Goal: Task Accomplishment & Management: Complete application form

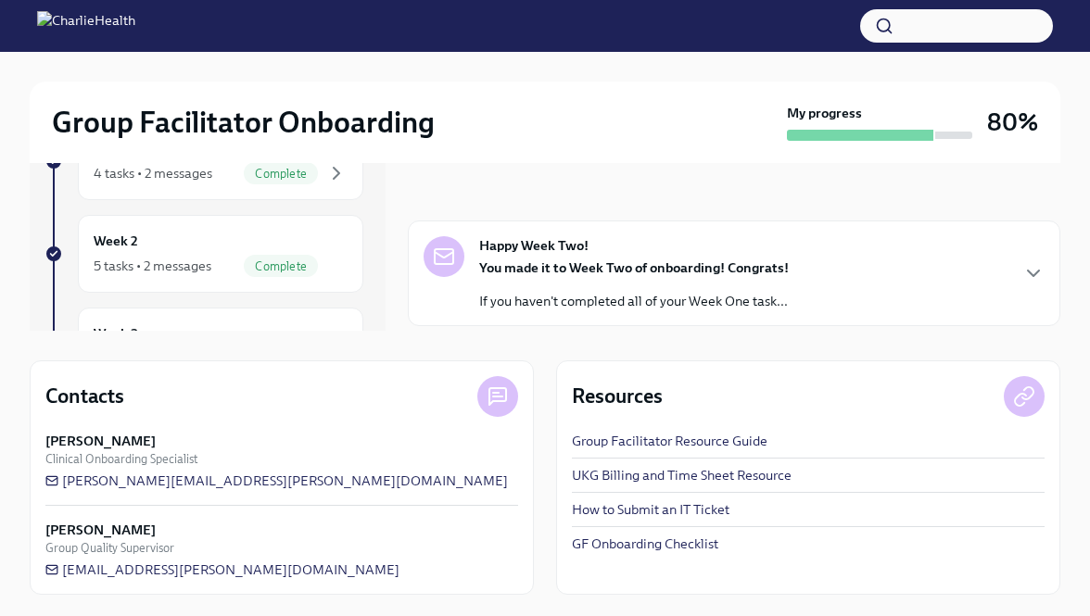
scroll to position [1183, 0]
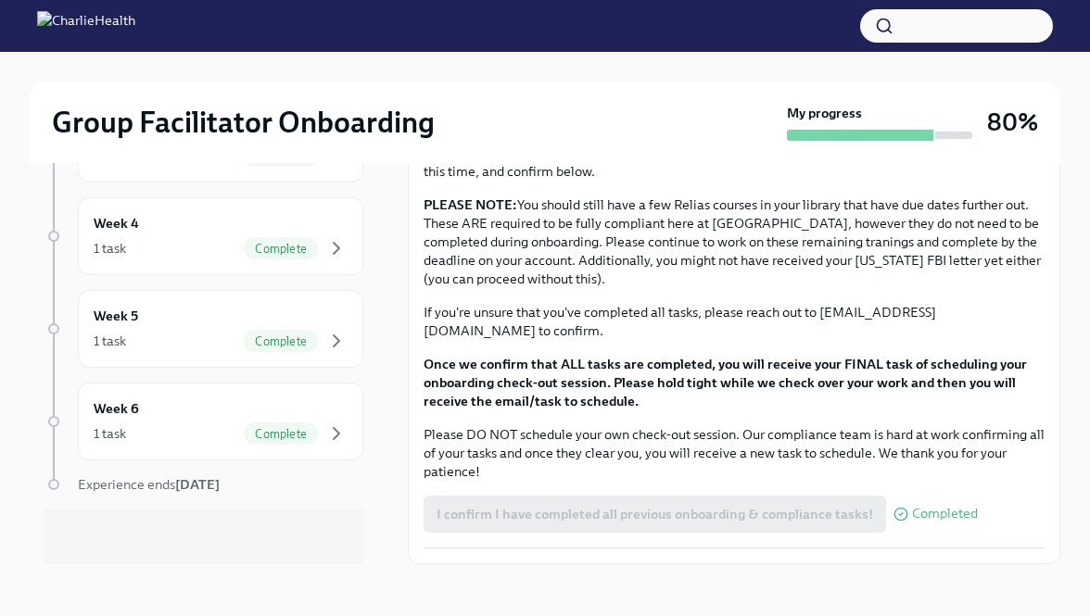
scroll to position [2164, 0]
click at [212, 413] on div "Week 6 1 task Complete" at bounding box center [221, 422] width 254 height 46
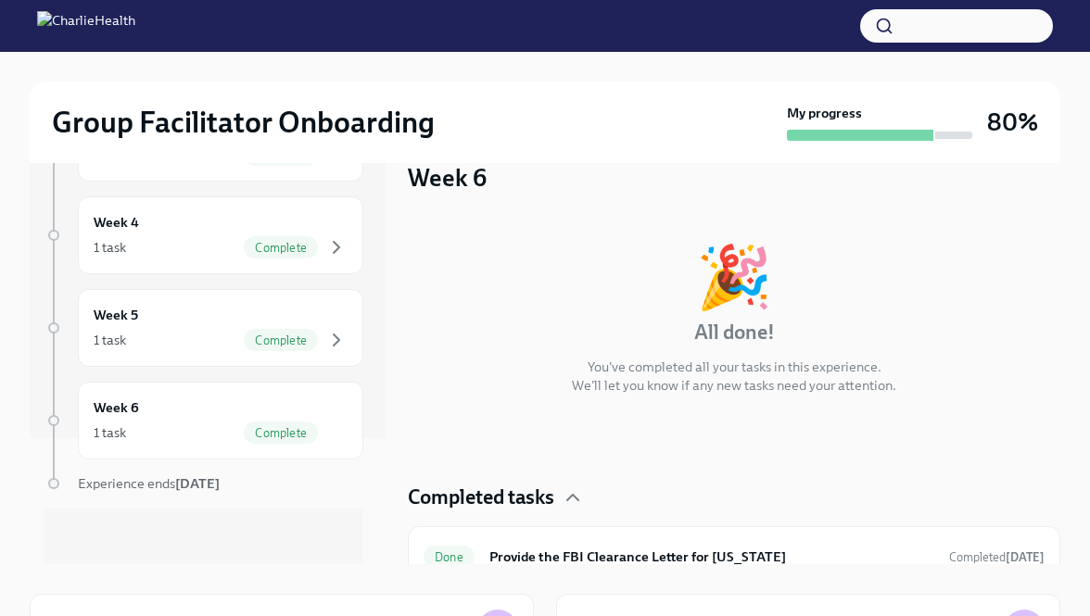
scroll to position [22, 0]
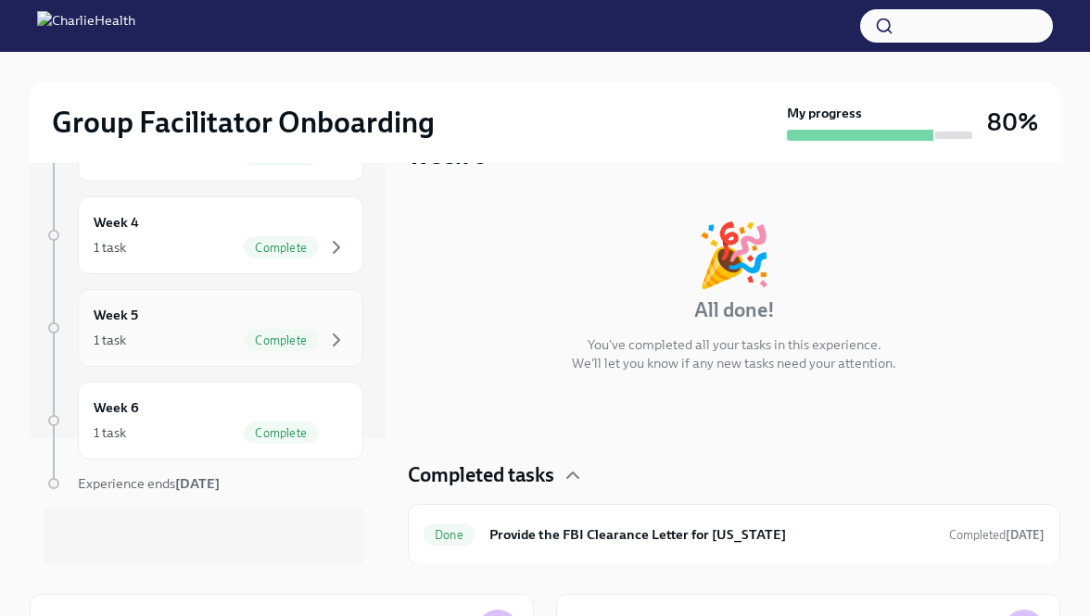
click at [320, 334] on div "Complete" at bounding box center [296, 340] width 104 height 22
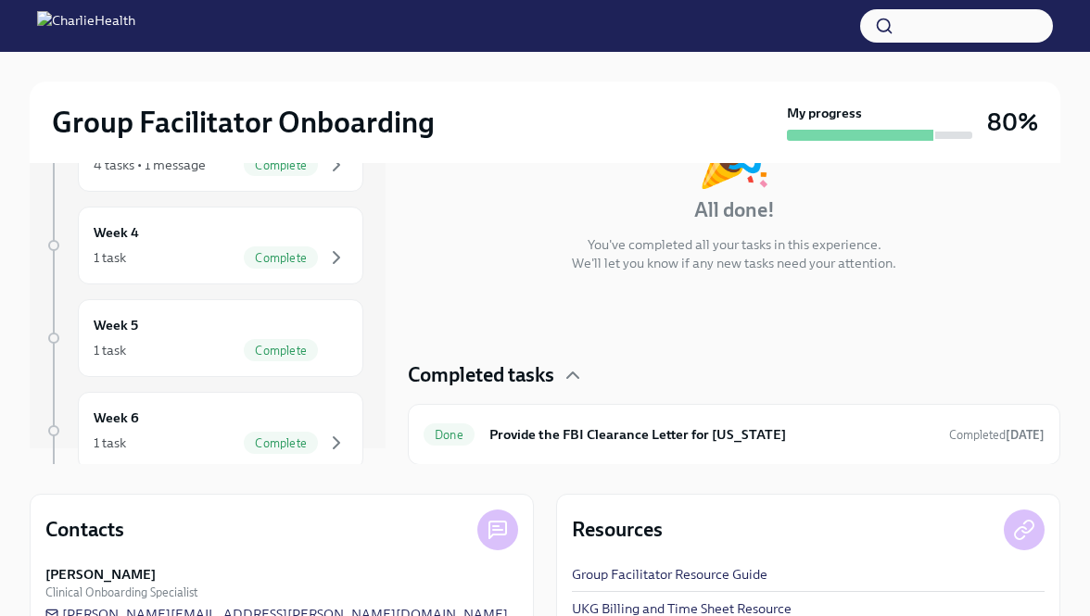
scroll to position [4, 0]
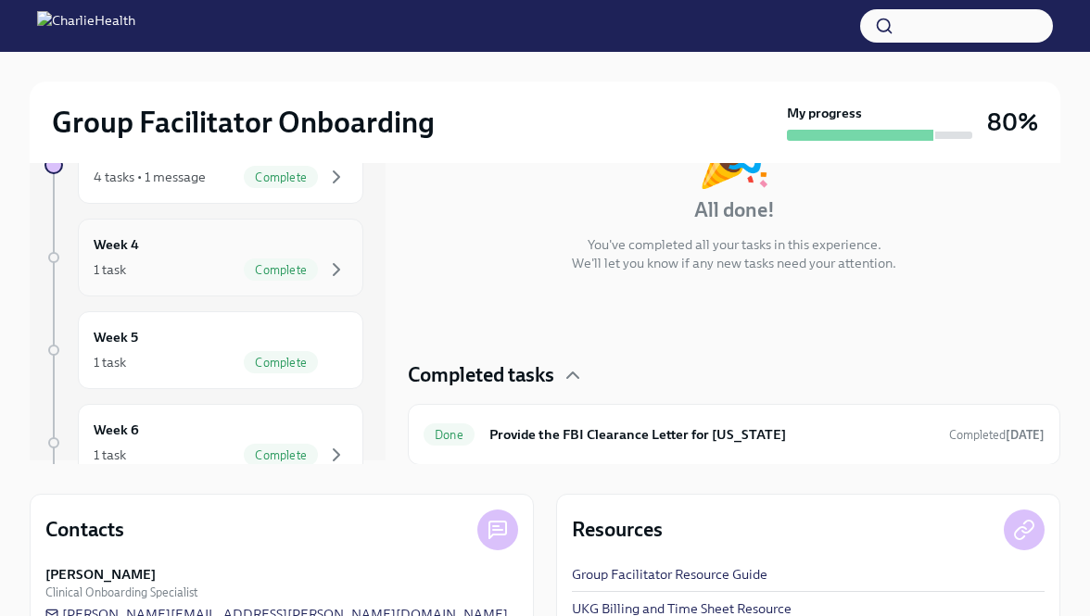
click at [318, 260] on div "Complete" at bounding box center [296, 270] width 104 height 22
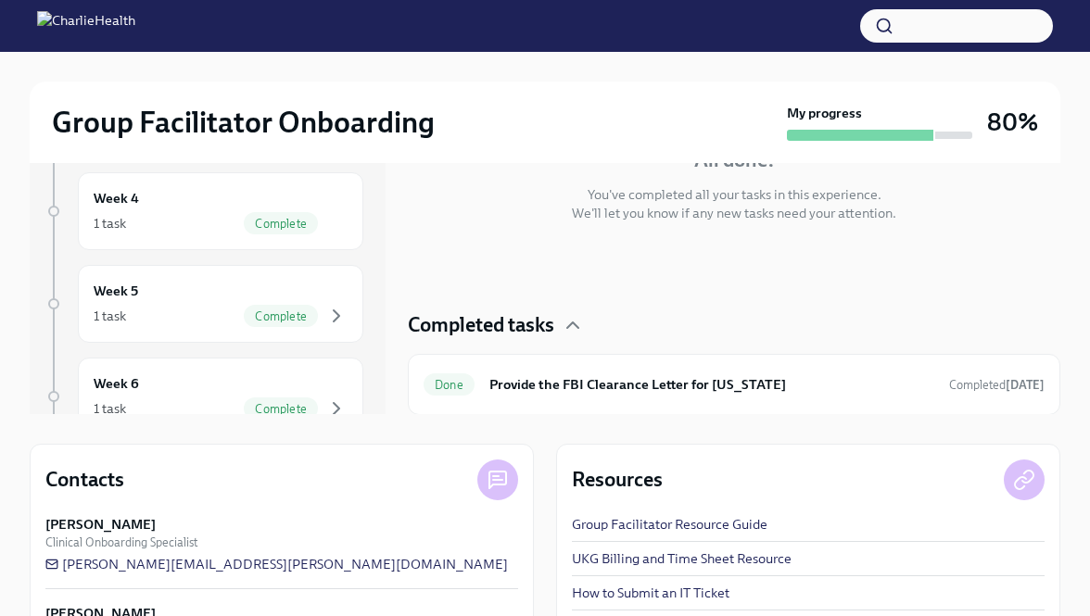
scroll to position [265, 0]
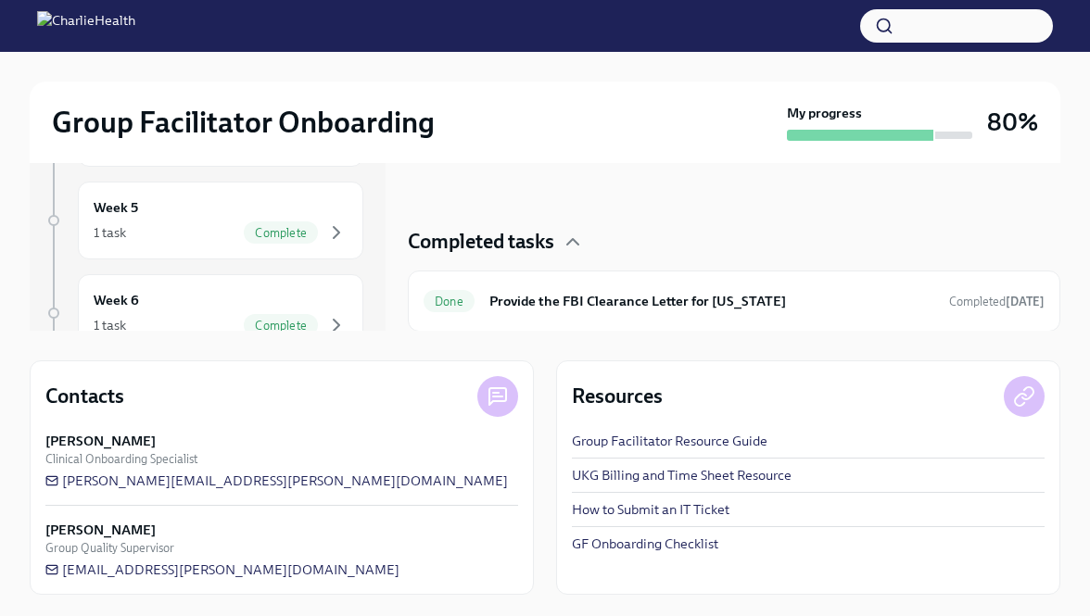
click at [932, 125] on div "My progress" at bounding box center [879, 122] width 185 height 37
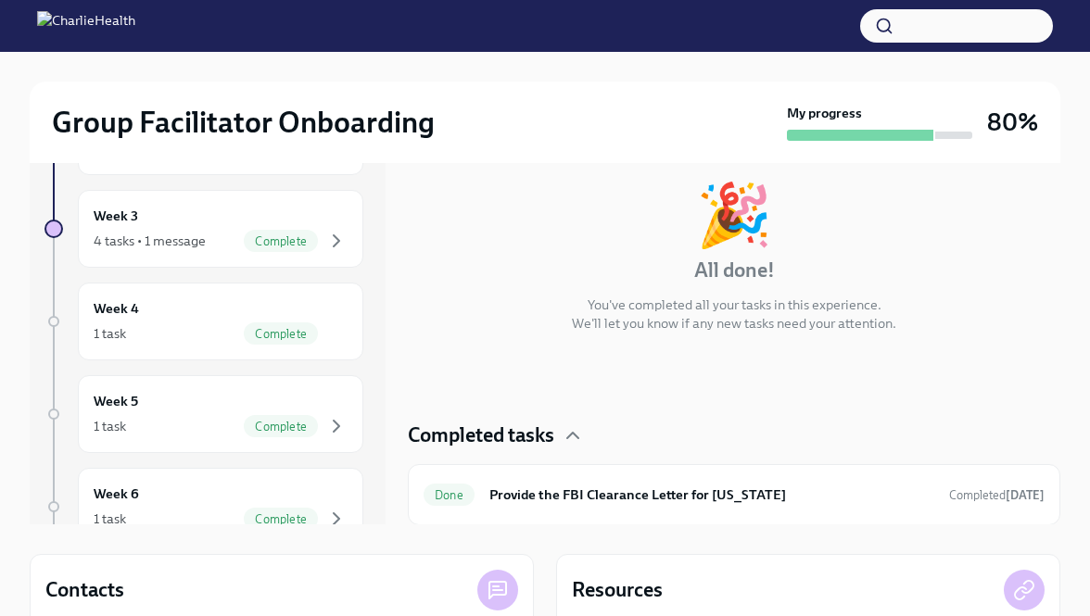
scroll to position [0, 0]
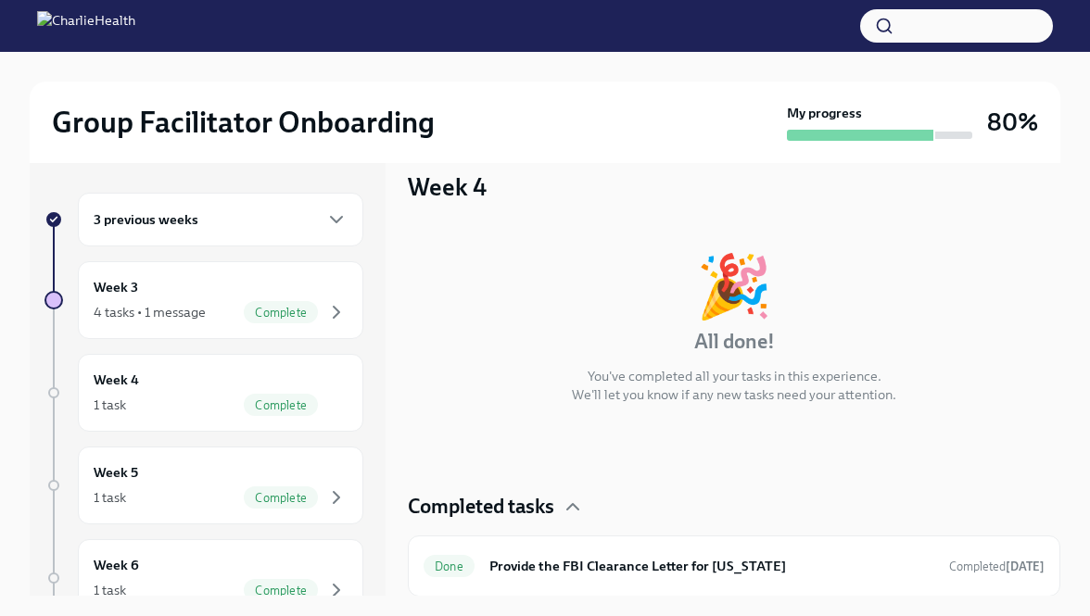
click at [286, 246] on div "3 previous weeks" at bounding box center [220, 220] width 285 height 54
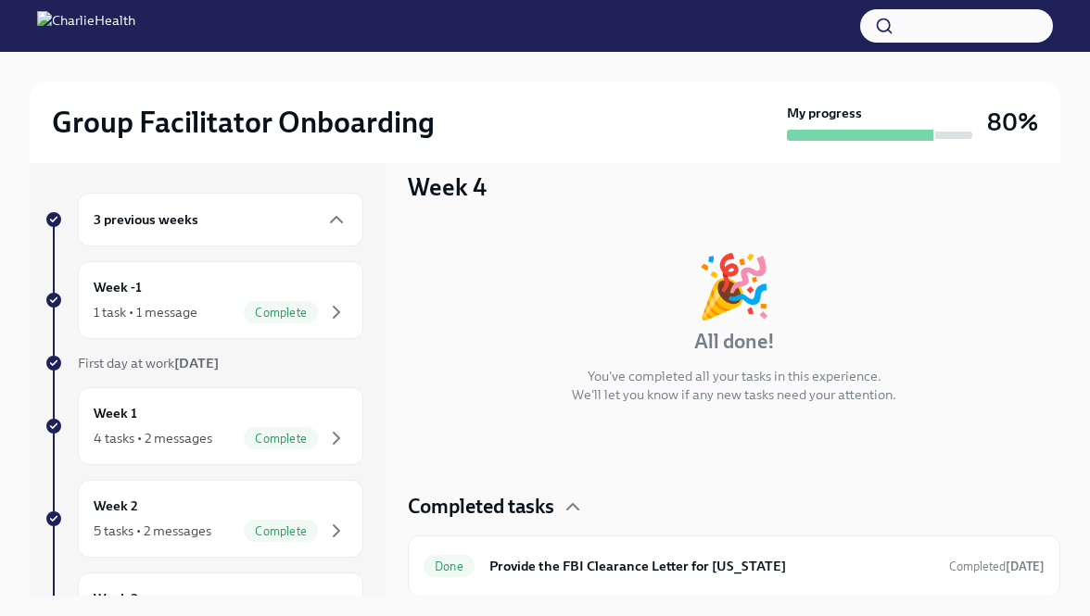
click at [290, 207] on div "3 previous weeks" at bounding box center [220, 220] width 285 height 54
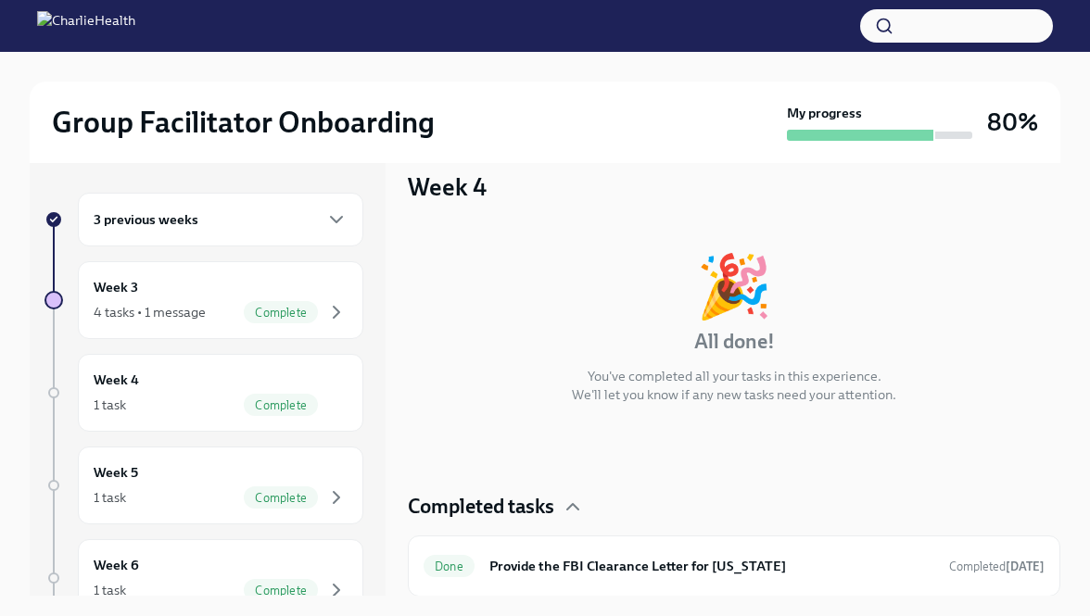
click at [290, 212] on div "3 previous weeks" at bounding box center [221, 220] width 254 height 22
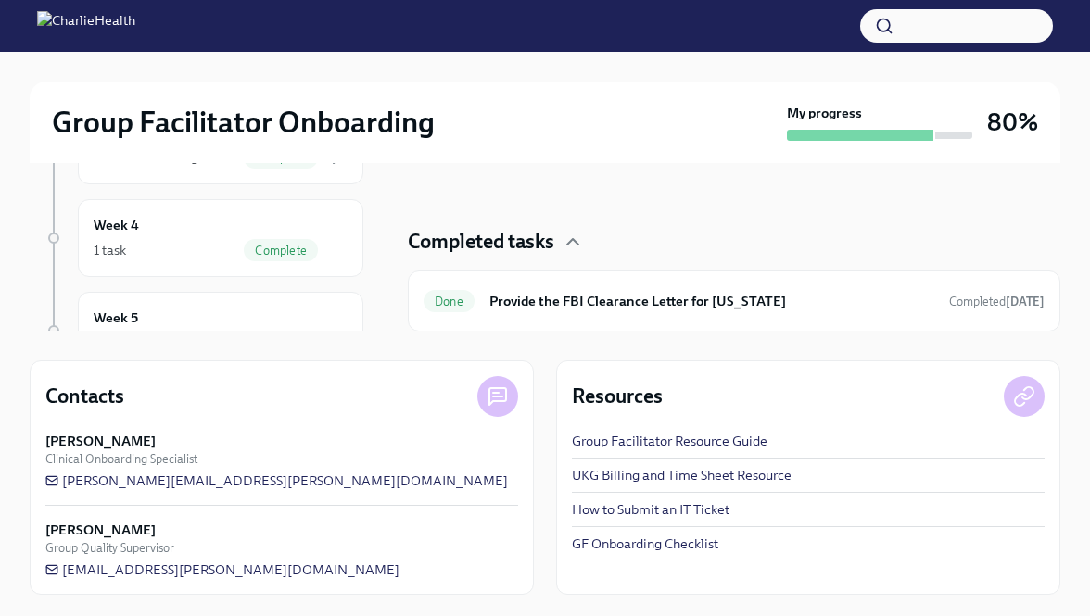
scroll to position [199, 0]
